Goal: Complete application form

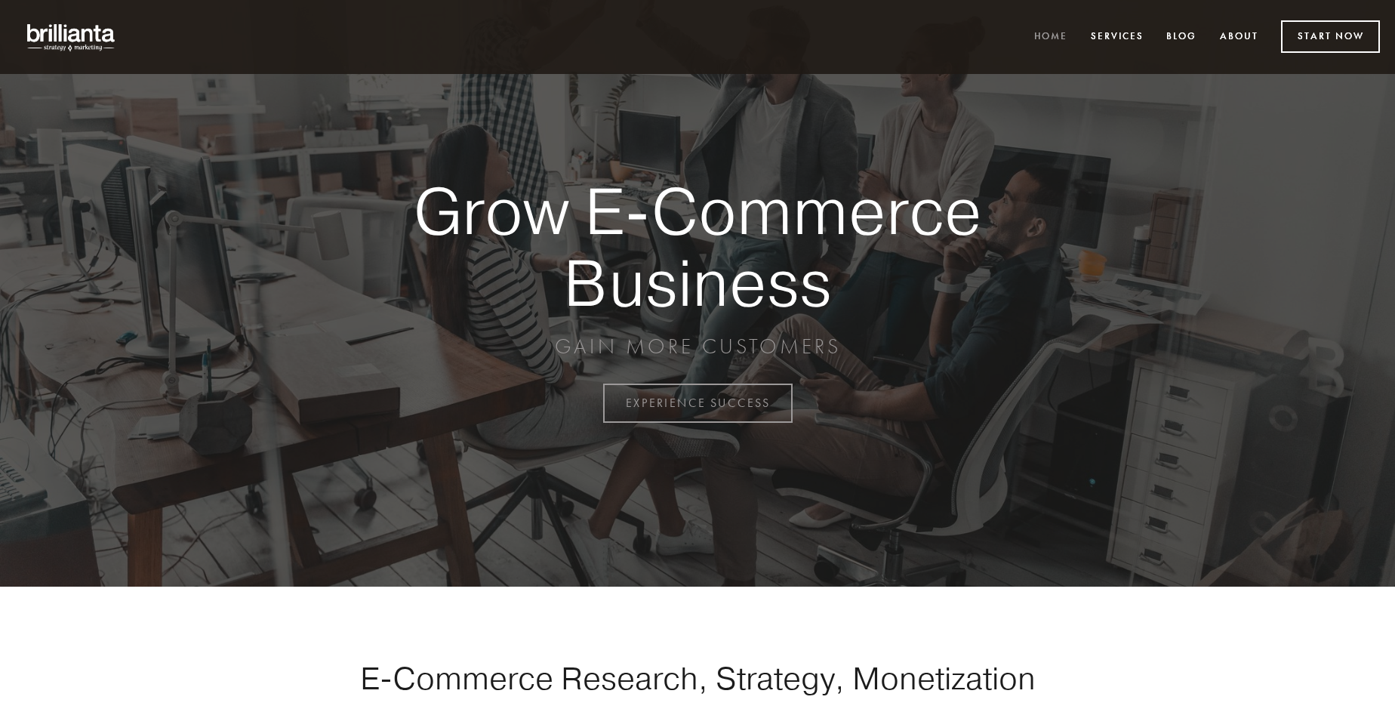
scroll to position [3957, 0]
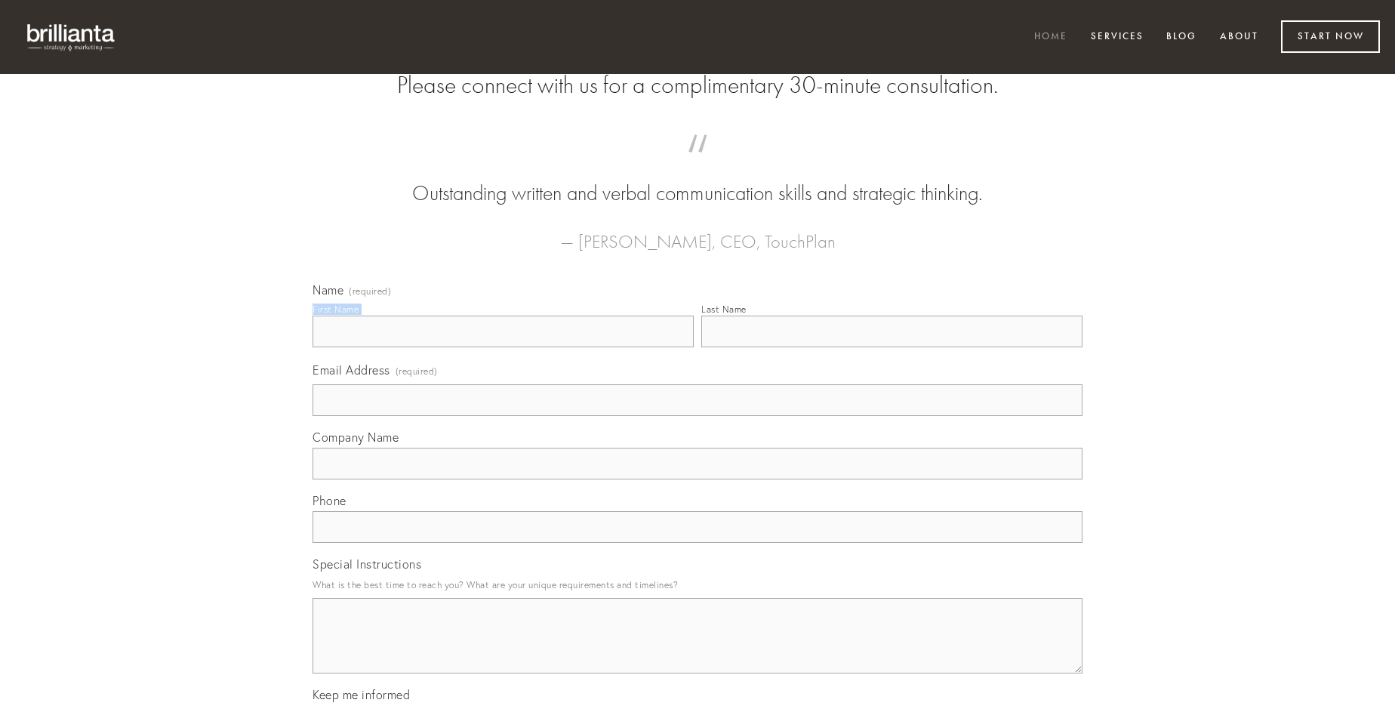
type input "[PERSON_NAME]"
click at [891, 347] on input "Last Name" at bounding box center [891, 332] width 381 height 32
type input "[PERSON_NAME]"
click at [697, 416] on input "Email Address (required)" at bounding box center [697, 400] width 770 height 32
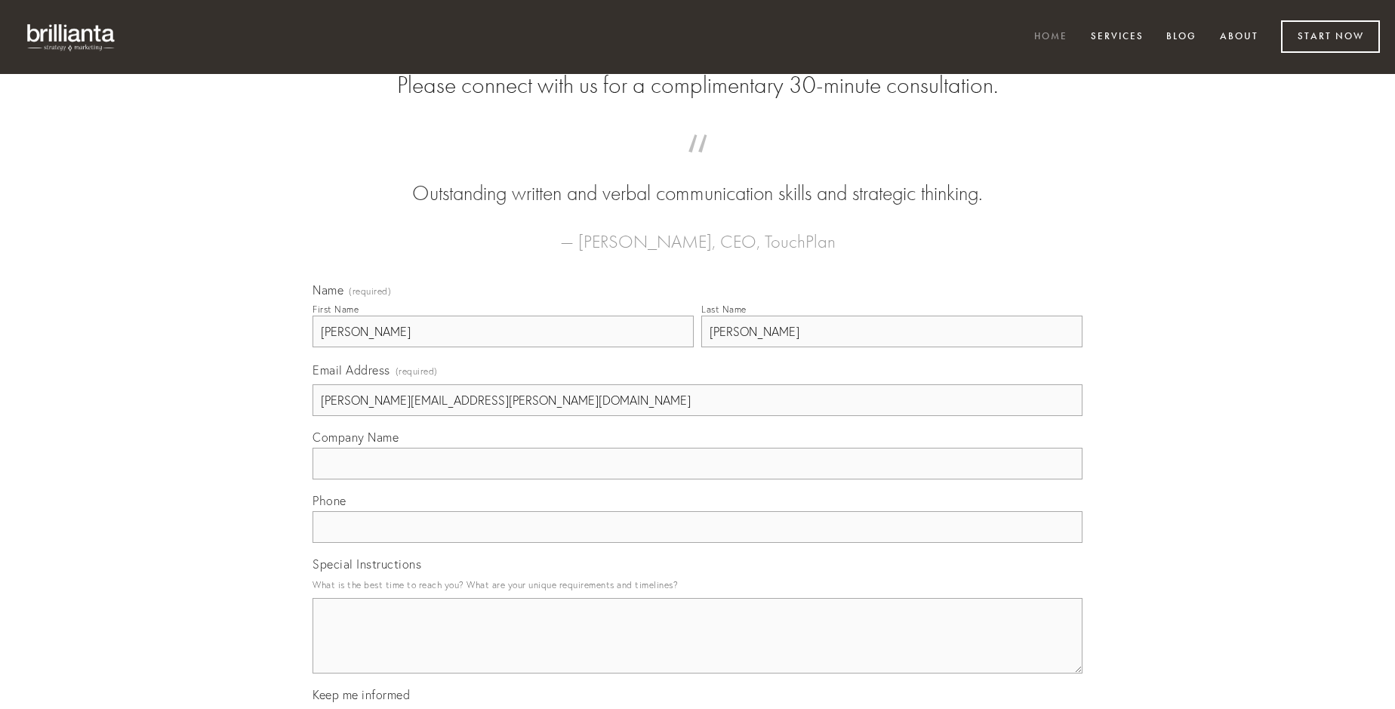
type input "[PERSON_NAME][EMAIL_ADDRESS][PERSON_NAME][DOMAIN_NAME]"
click at [697, 479] on input "Company Name" at bounding box center [697, 464] width 770 height 32
type input "[PERSON_NAME]"
click at [697, 543] on input "text" at bounding box center [697, 527] width 770 height 32
click at [697, 649] on textarea "Special Instructions" at bounding box center [697, 635] width 770 height 75
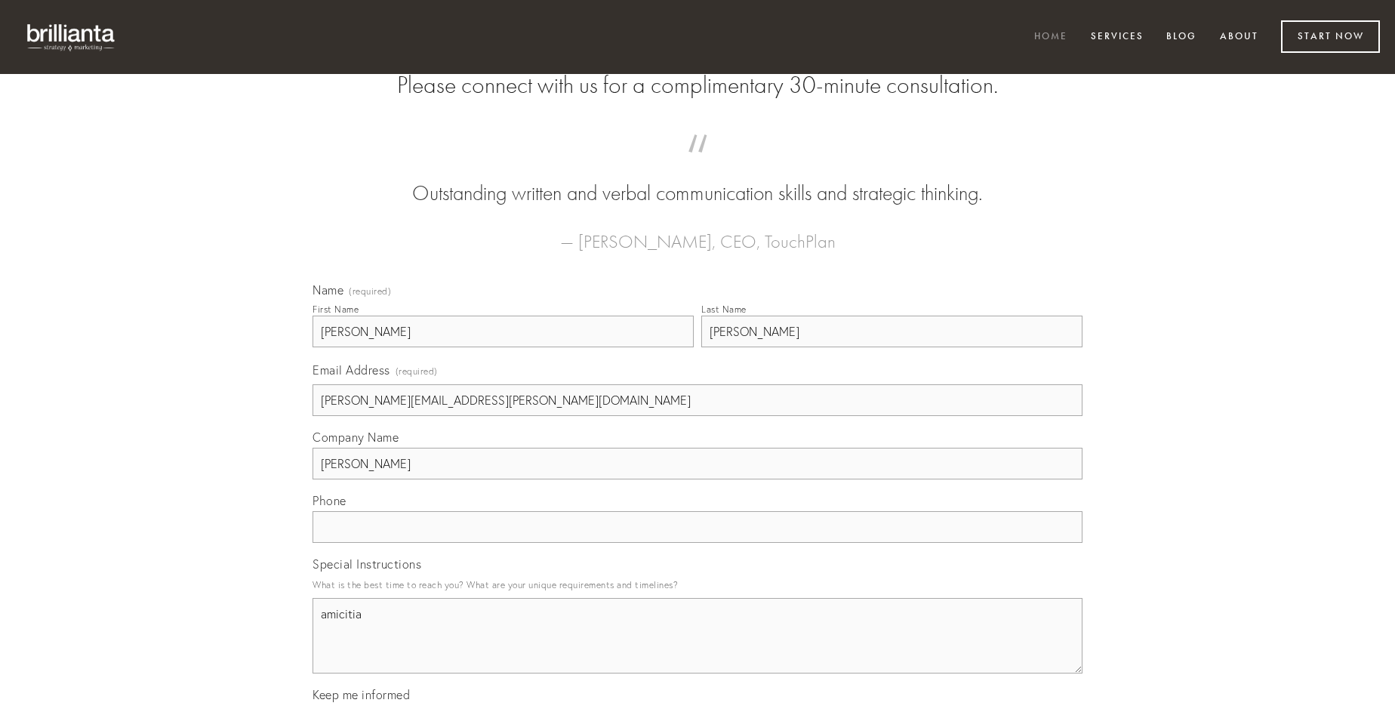
type textarea "amicitia"
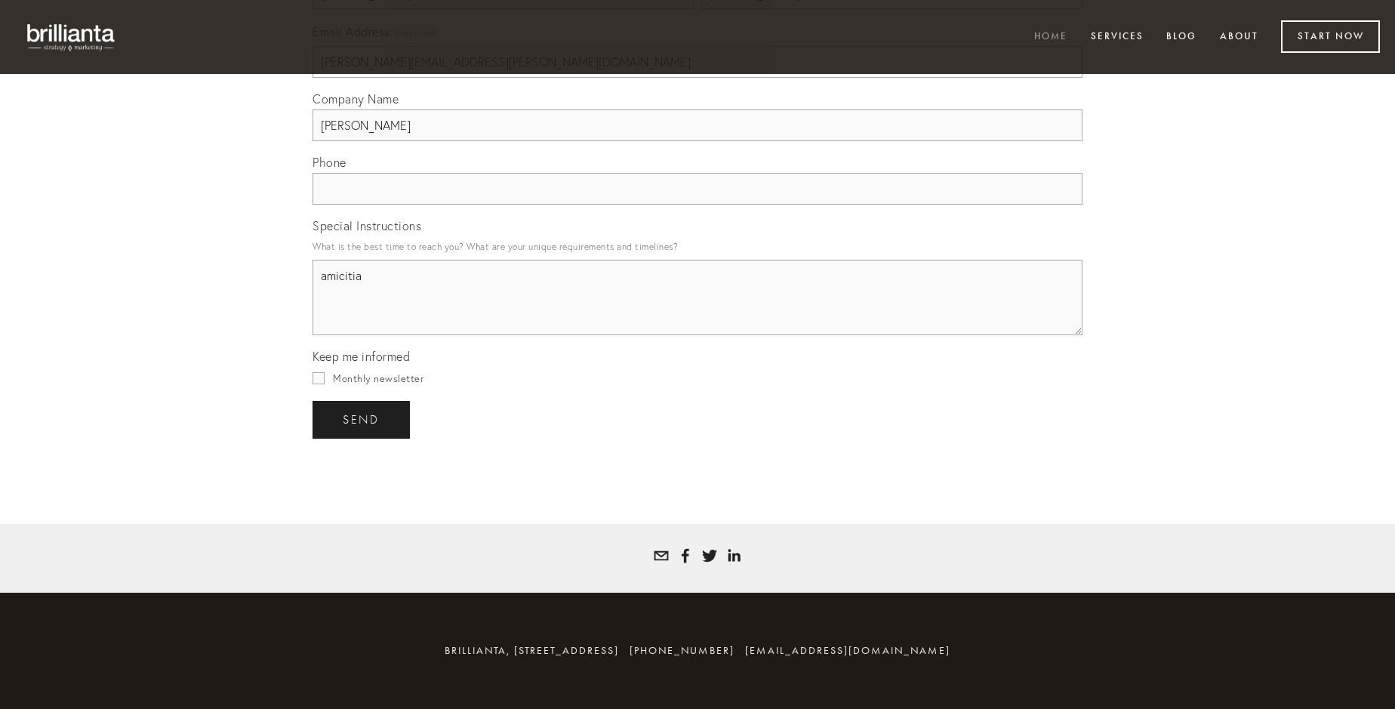
click at [362, 419] on span "send" at bounding box center [361, 420] width 37 height 14
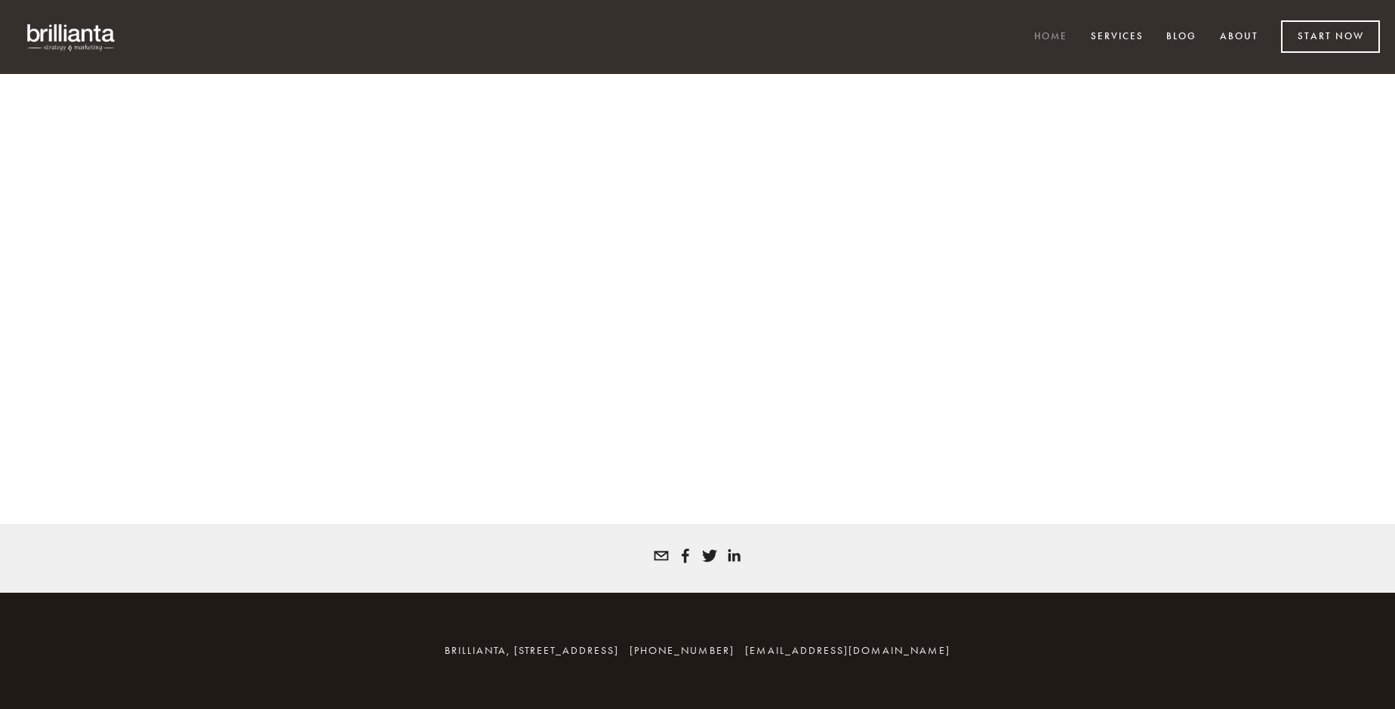
scroll to position [3936, 0]
